Goal: Feedback & Contribution: Leave review/rating

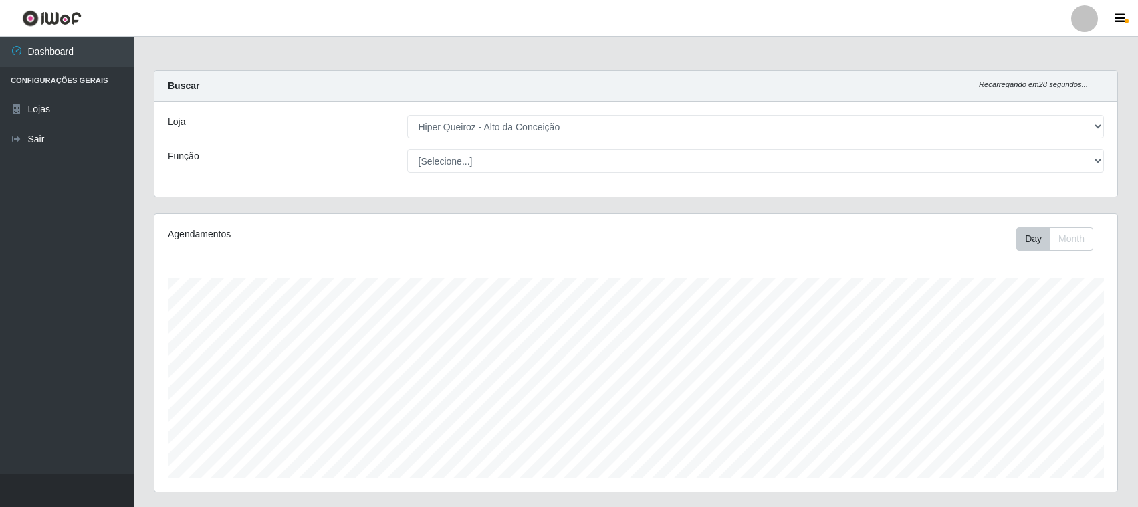
select select "515"
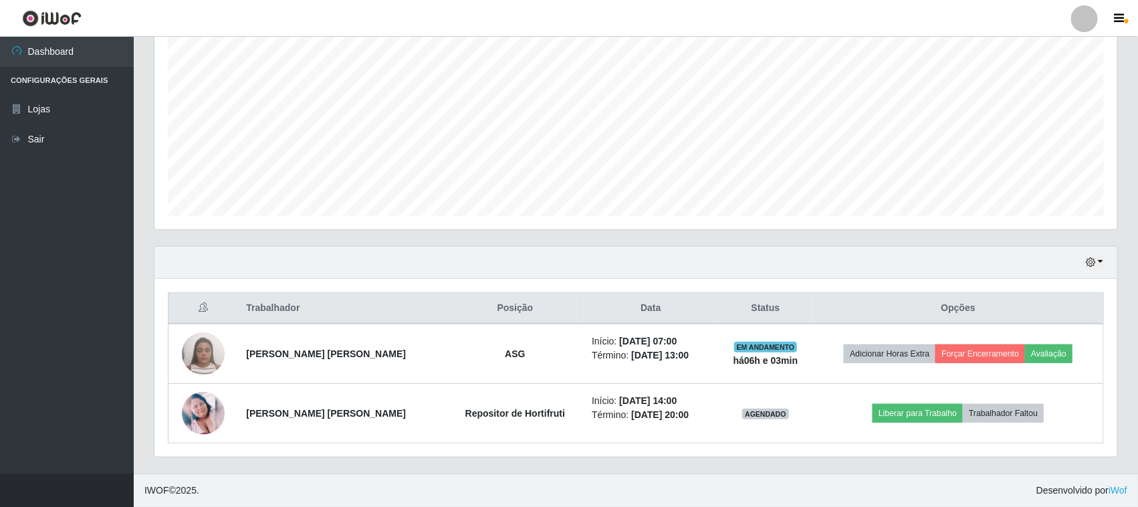
scroll to position [278, 963]
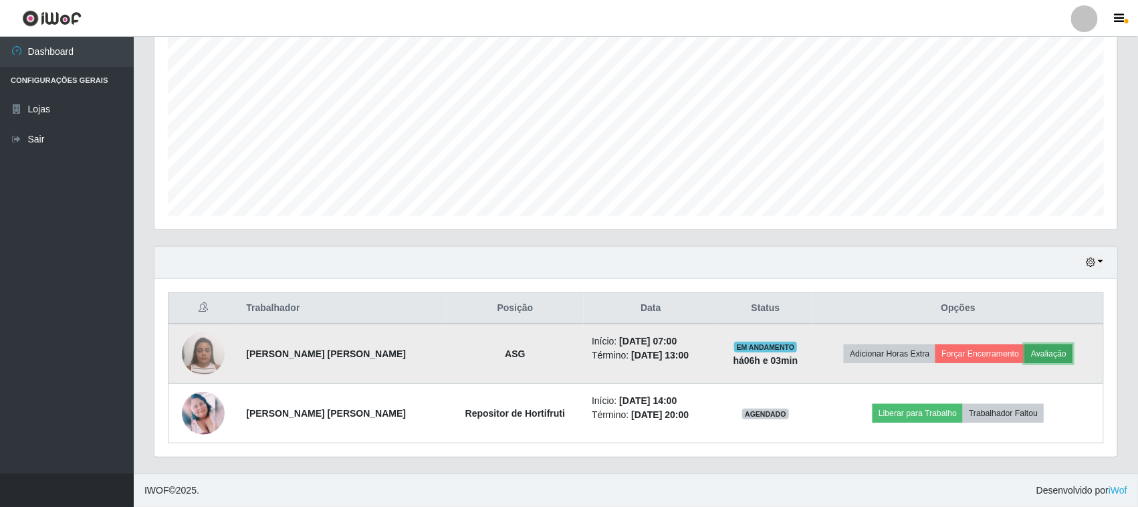
click at [1058, 358] on button "Avaliação" at bounding box center [1048, 353] width 47 height 19
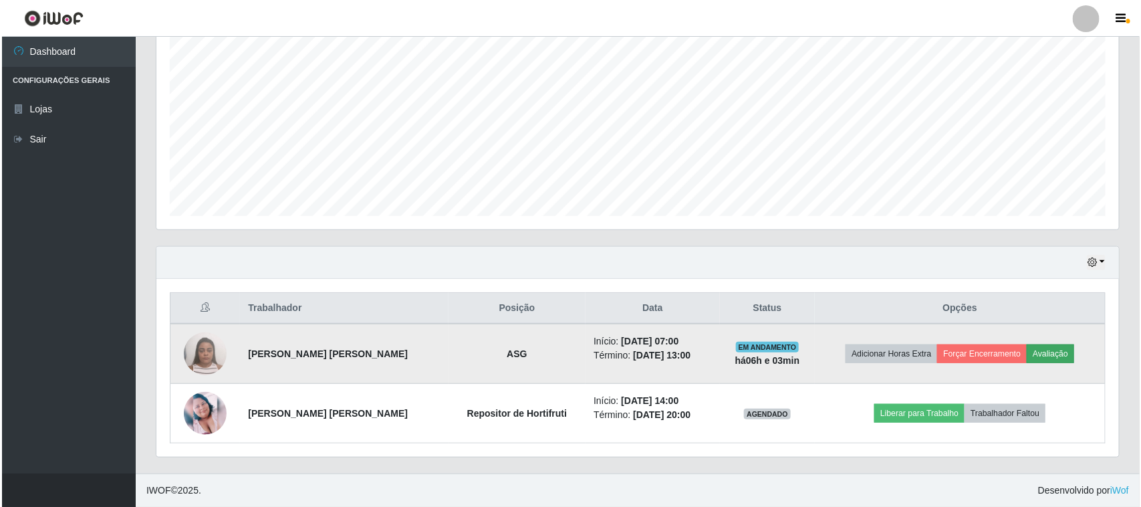
scroll to position [278, 953]
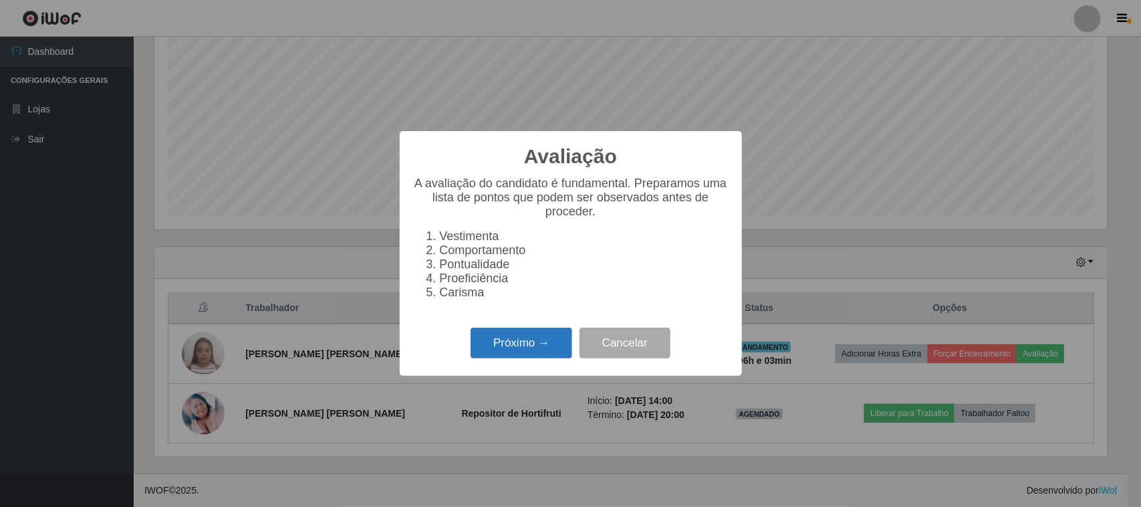
click at [530, 350] on button "Próximo →" at bounding box center [522, 343] width 102 height 31
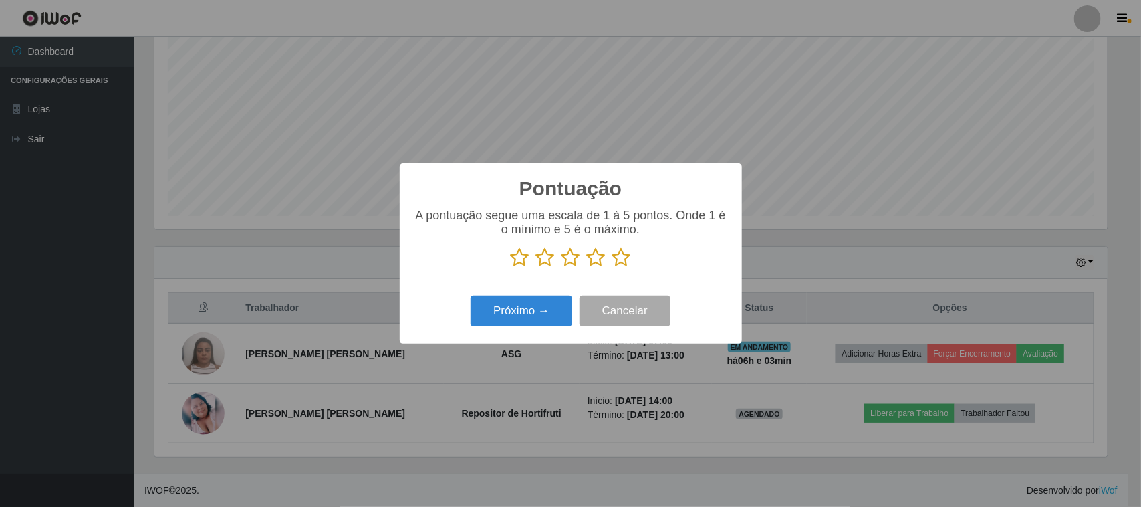
scroll to position [668175, 667499]
click at [620, 264] on icon at bounding box center [621, 257] width 19 height 20
click at [612, 267] on input "radio" at bounding box center [612, 267] width 0 height 0
click at [530, 316] on button "Próximo →" at bounding box center [522, 310] width 102 height 31
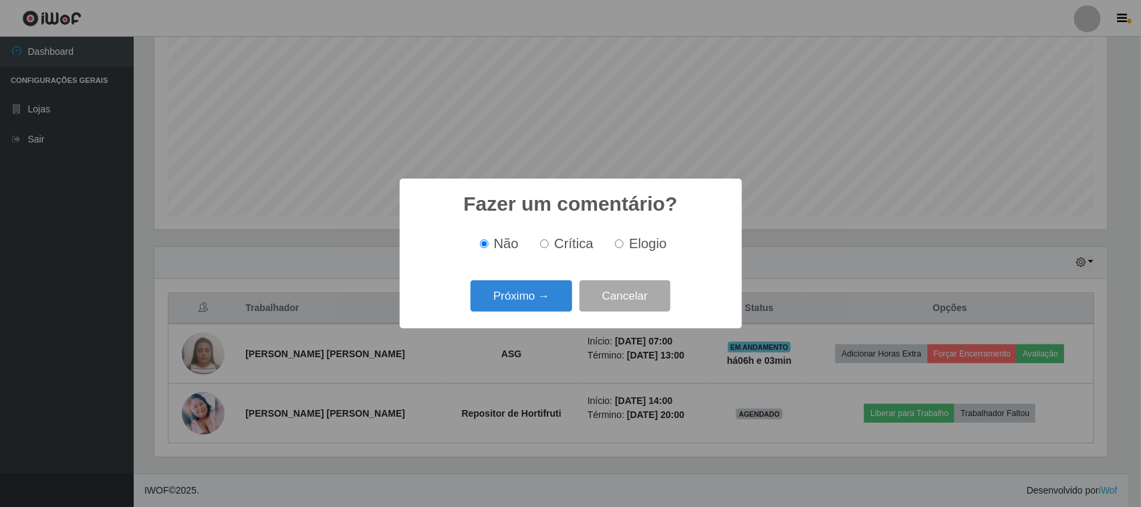
click at [622, 241] on input "Elogio" at bounding box center [619, 243] width 9 height 9
radio input "true"
click at [530, 307] on button "Próximo →" at bounding box center [522, 295] width 102 height 31
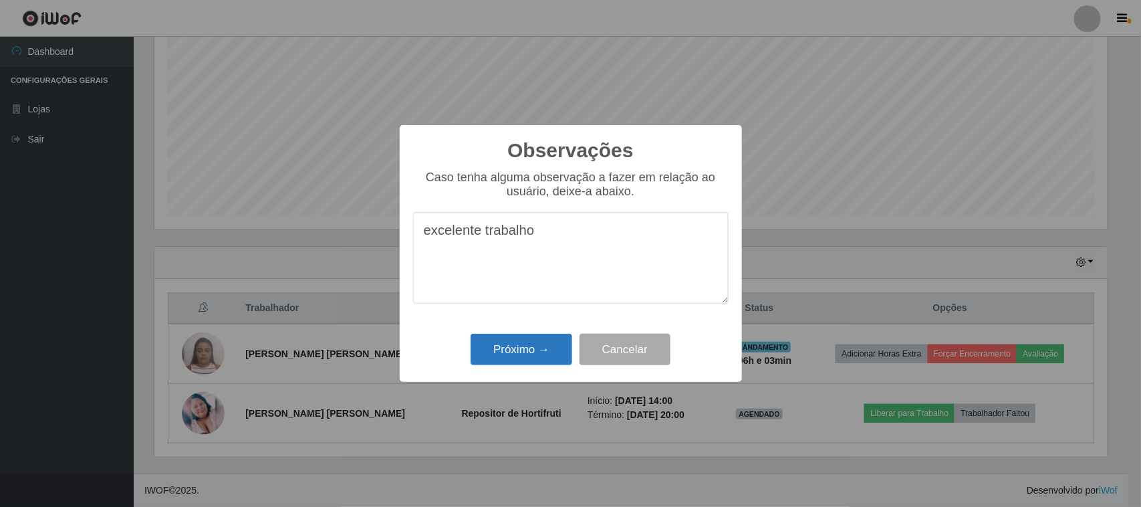
type textarea "excelente trabalho"
click at [521, 352] on button "Próximo →" at bounding box center [522, 349] width 102 height 31
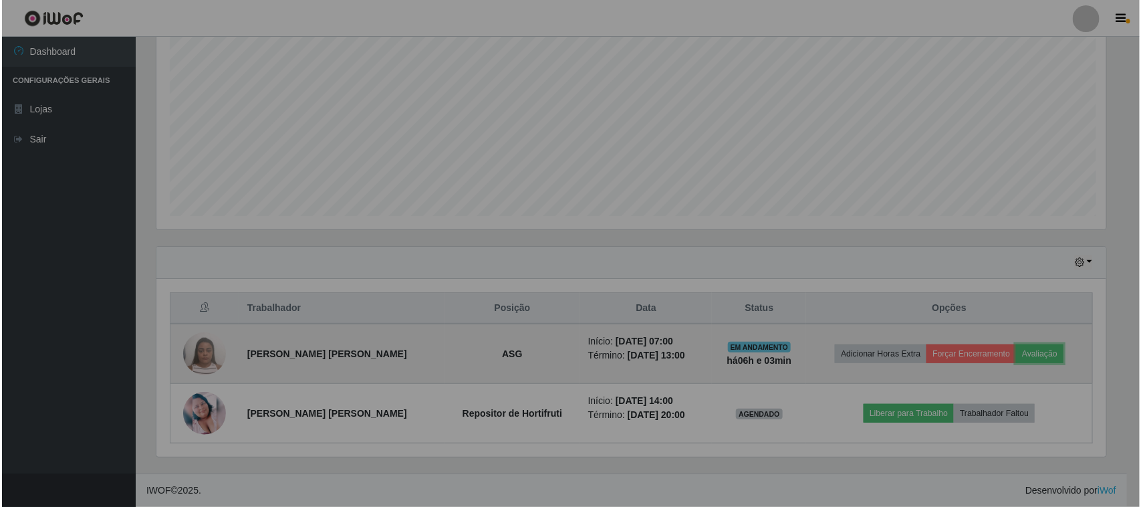
scroll to position [278, 963]
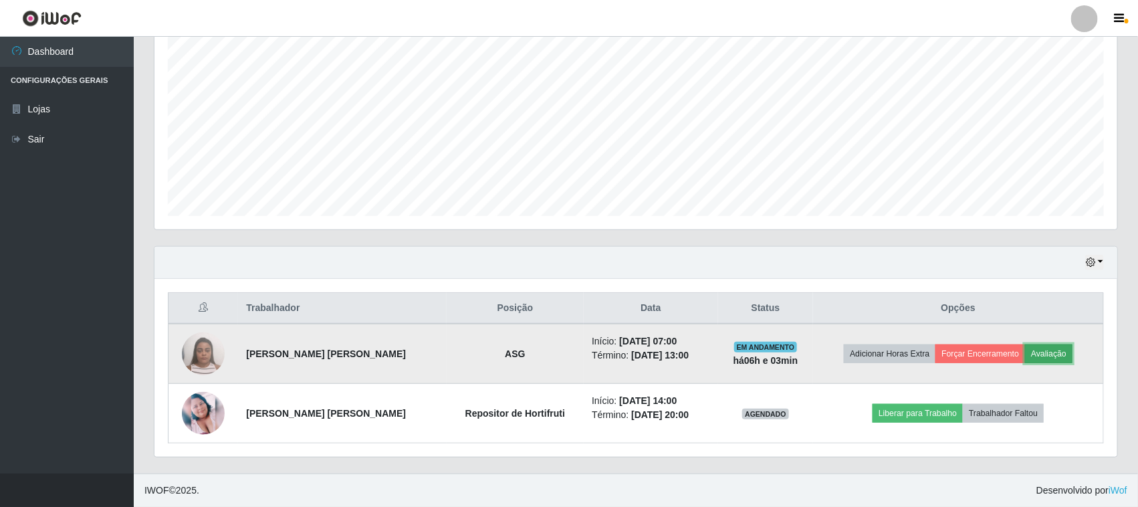
click at [1059, 352] on button "Avaliação" at bounding box center [1048, 353] width 47 height 19
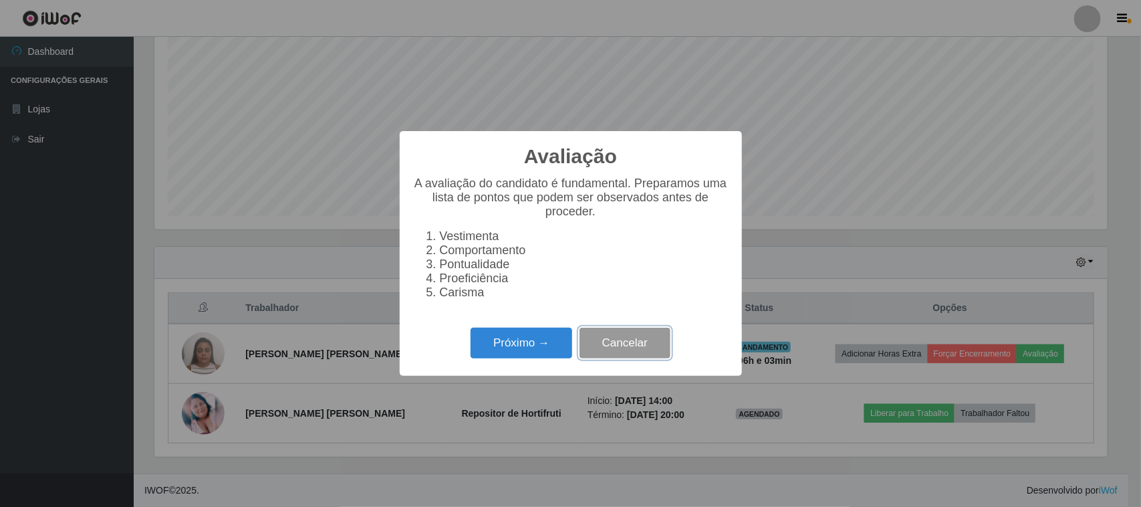
click at [610, 356] on button "Cancelar" at bounding box center [625, 343] width 91 height 31
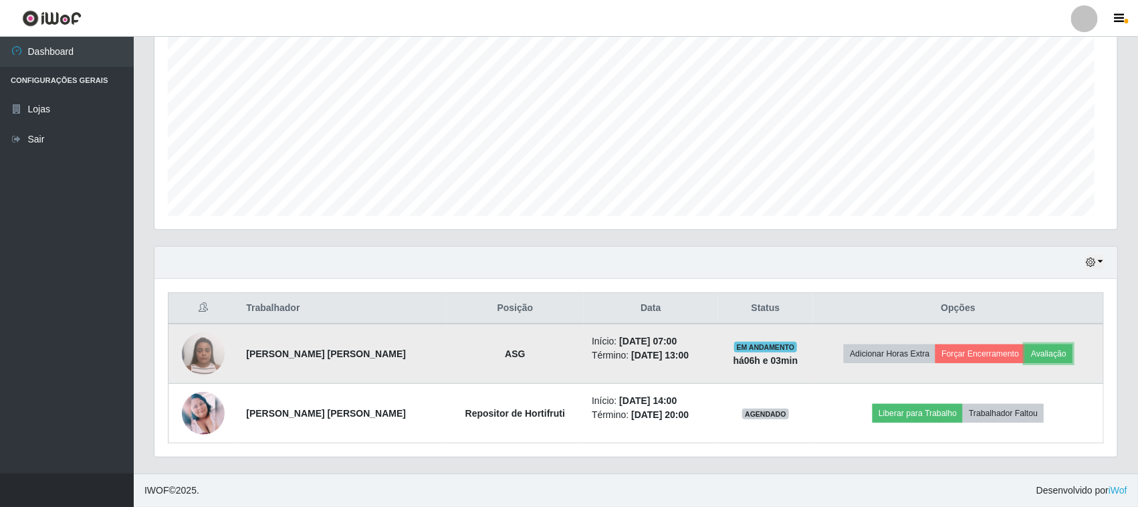
scroll to position [278, 963]
click at [977, 356] on button "Forçar Encerramento" at bounding box center [980, 353] width 90 height 19
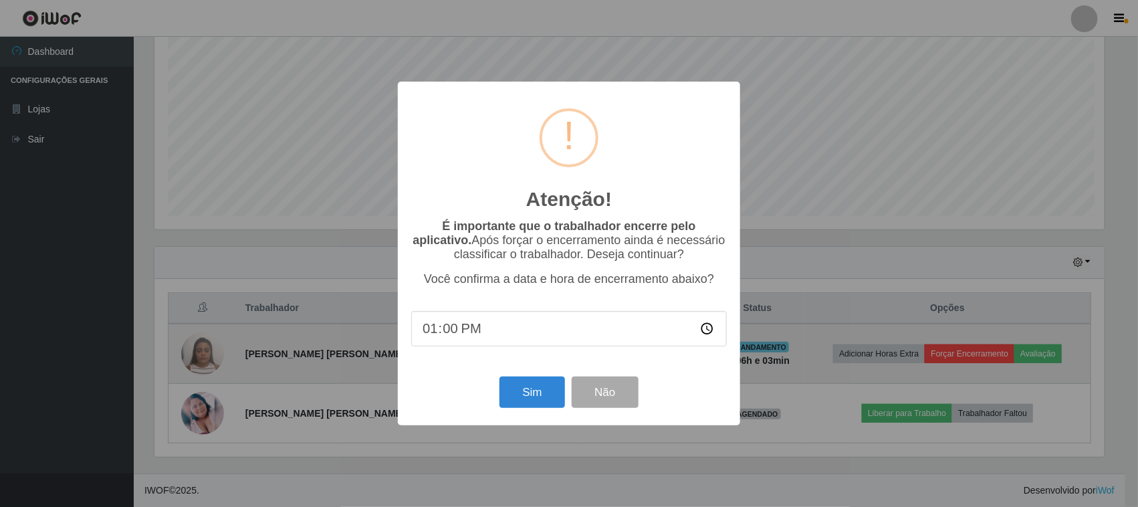
scroll to position [278, 953]
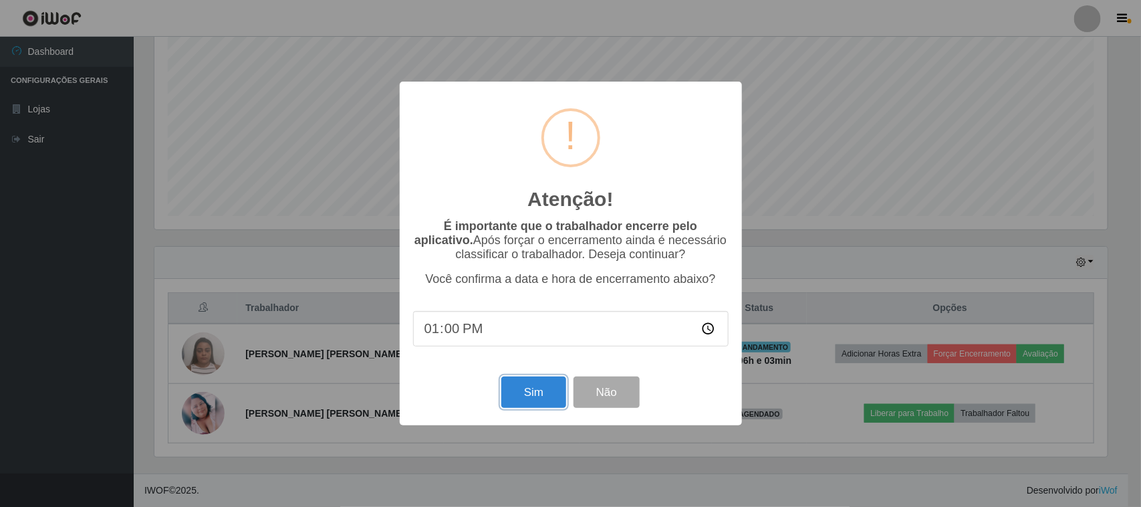
drag, startPoint x: 535, startPoint y: 405, endPoint x: 523, endPoint y: 410, distance: 12.9
click at [531, 408] on button "Sim" at bounding box center [533, 391] width 65 height 31
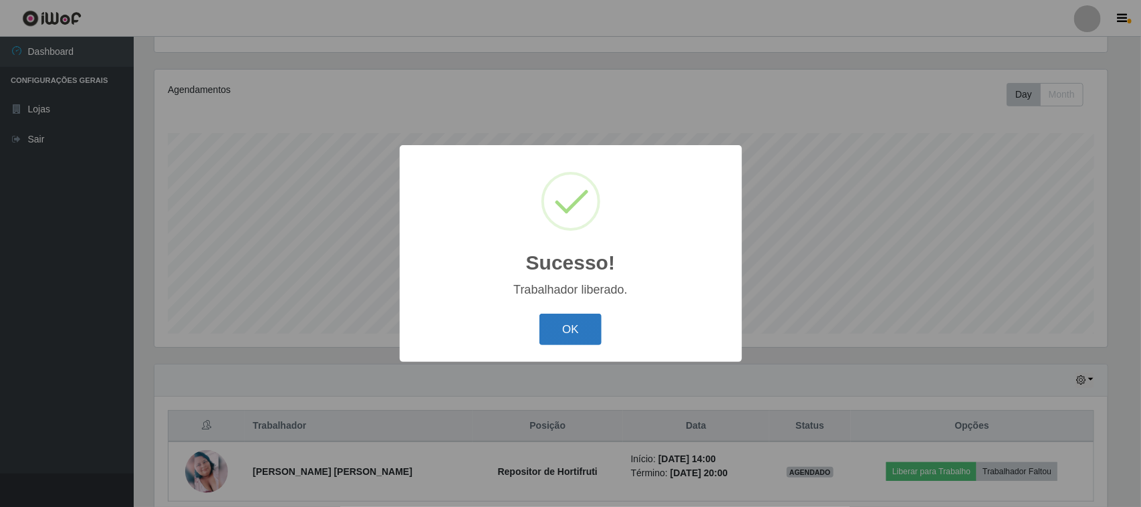
click at [567, 329] on button "OK" at bounding box center [570, 329] width 62 height 31
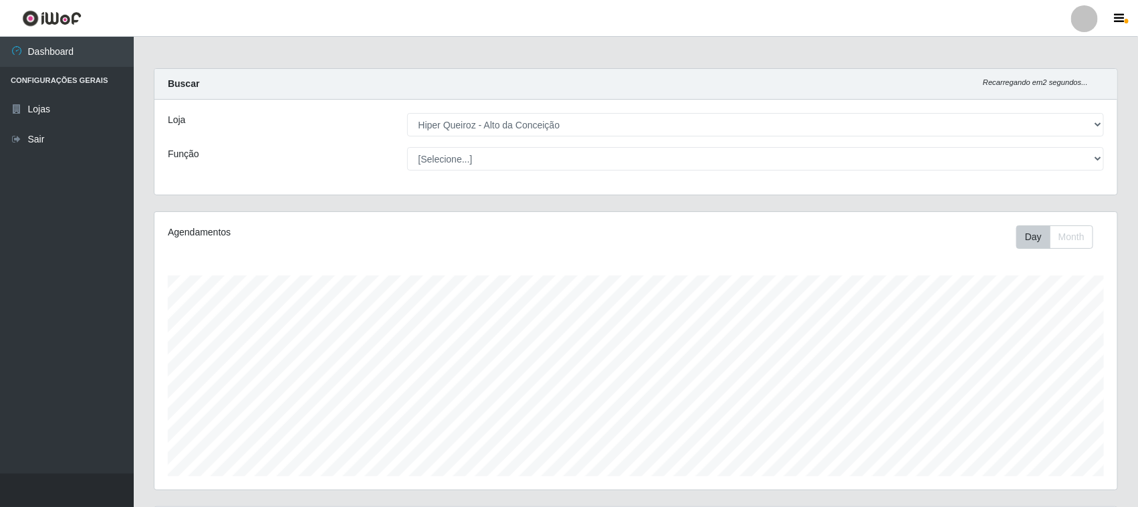
scroll to position [0, 0]
